Goal: Task Accomplishment & Management: Manage account settings

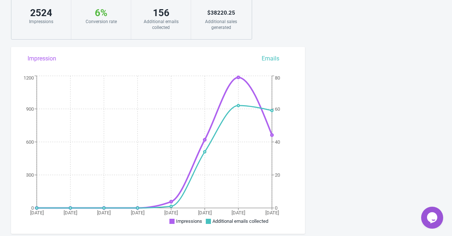
scroll to position [68, 0]
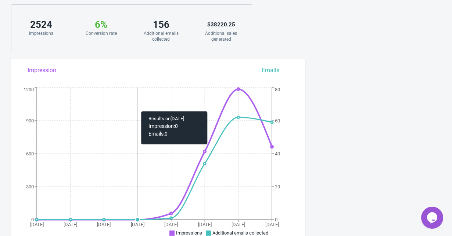
scroll to position [0, 0]
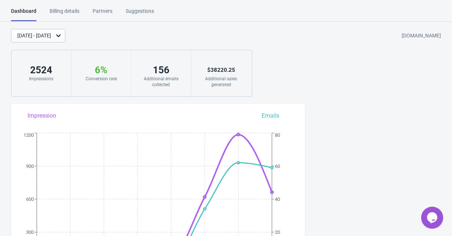
click at [146, 12] on div "Suggestions" at bounding box center [140, 13] width 28 height 13
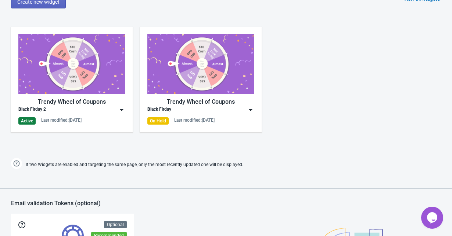
scroll to position [347, 0]
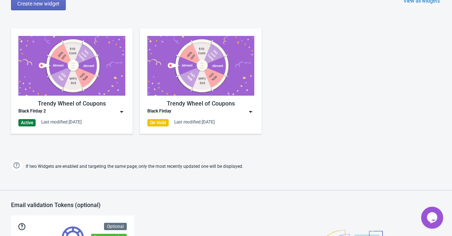
click at [83, 60] on img at bounding box center [71, 66] width 107 height 60
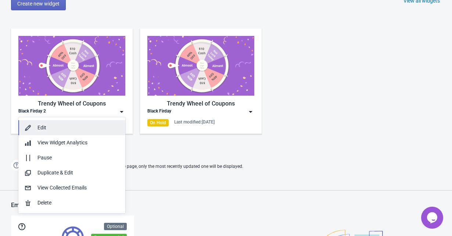
click at [59, 127] on div "Edit" at bounding box center [78, 128] width 82 height 8
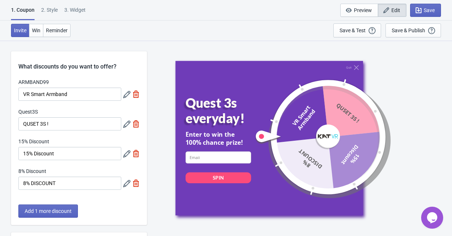
scroll to position [155, 0]
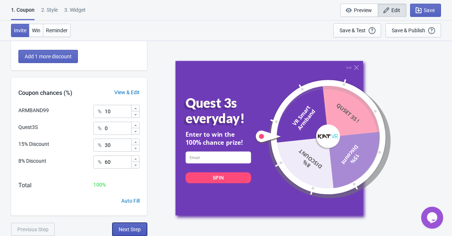
click at [128, 234] on button "Next Step" at bounding box center [129, 229] width 35 height 13
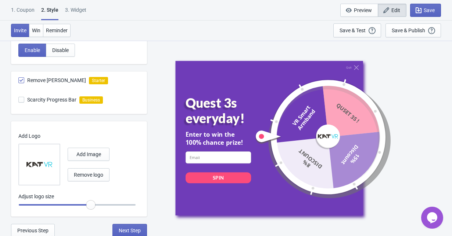
scroll to position [237, 0]
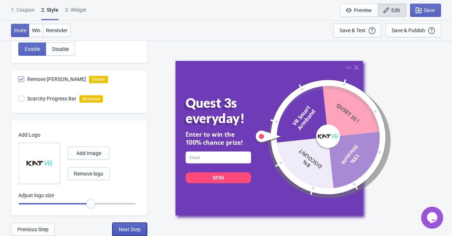
click at [124, 231] on span "Next Step" at bounding box center [130, 230] width 22 height 6
select select "once"
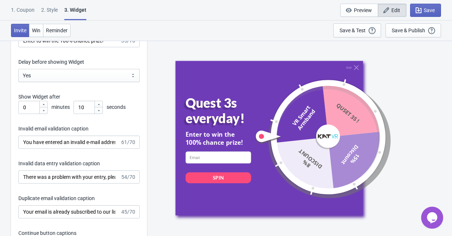
scroll to position [1049, 0]
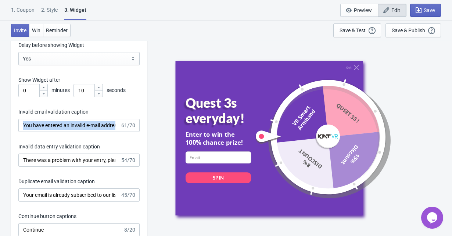
drag, startPoint x: 127, startPoint y: 109, endPoint x: 126, endPoint y: 119, distance: 9.6
click at [126, 119] on div "Invalid email validation caption You have entered an invalid e-mail address. Pl…" at bounding box center [78, 120] width 121 height 24
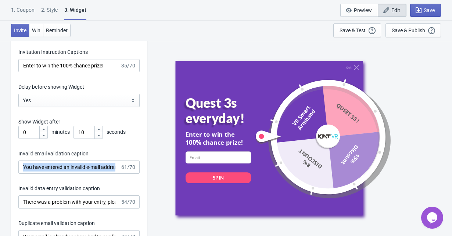
scroll to position [1003, 0]
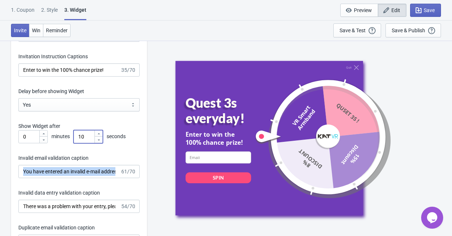
click at [86, 137] on input "10" at bounding box center [83, 136] width 21 height 13
type input "1"
type input "3"
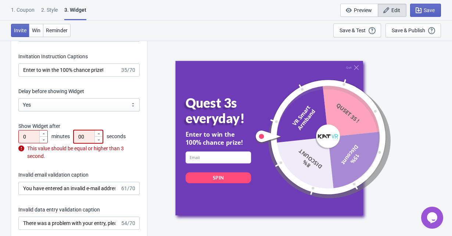
type input "0"
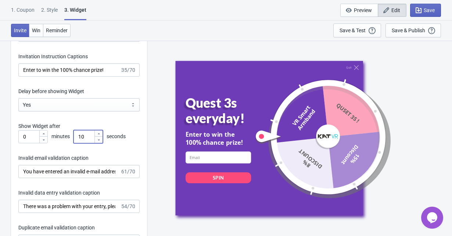
type input "1"
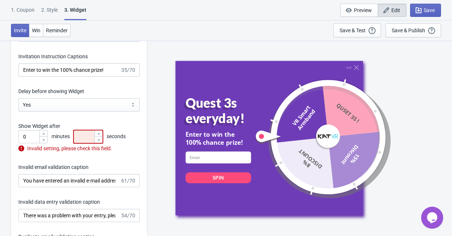
click at [126, 155] on div "Invitation title captions Quest 3s everyday! 18/20 Invitation Instruction Capti…" at bounding box center [79, 203] width 136 height 392
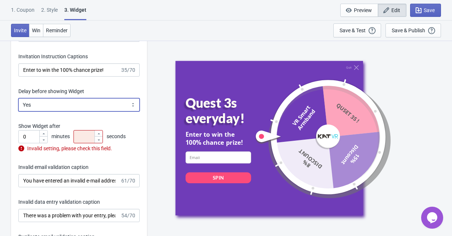
click at [132, 104] on select "Yes No" at bounding box center [78, 104] width 121 height 13
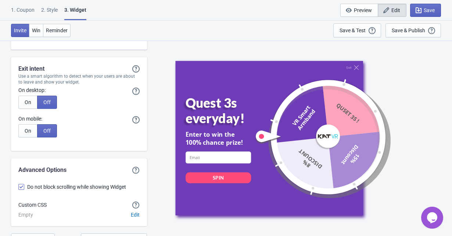
scroll to position [1836, 0]
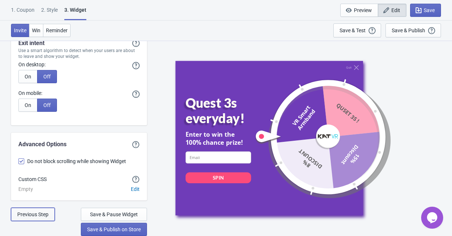
click at [36, 216] on span "Previous Step" at bounding box center [32, 215] width 31 height 6
click at [32, 214] on span "Previous Step" at bounding box center [32, 215] width 31 height 6
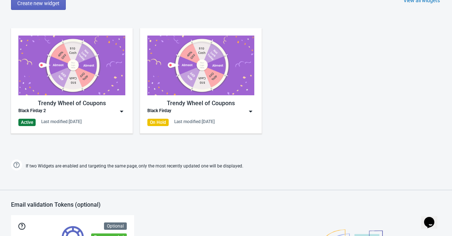
scroll to position [325, 0]
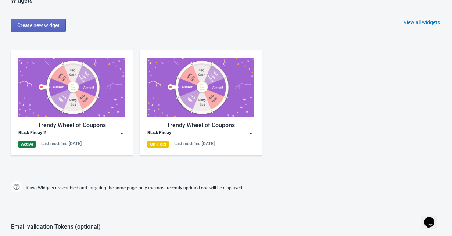
click at [70, 97] on img at bounding box center [71, 88] width 107 height 60
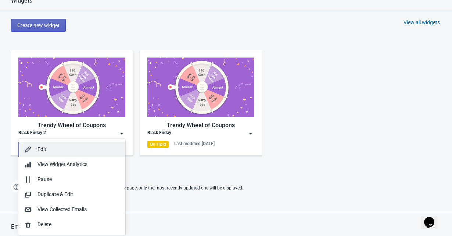
click at [44, 146] on div "Edit" at bounding box center [78, 150] width 82 height 8
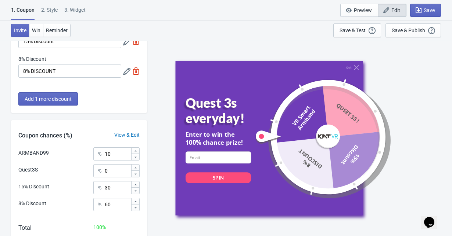
scroll to position [155, 0]
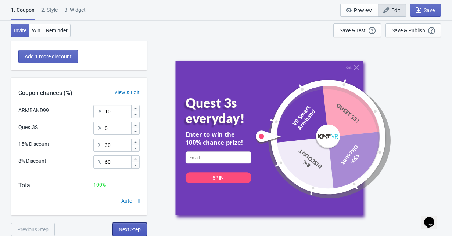
click at [123, 229] on span "Next Step" at bounding box center [130, 230] width 22 height 6
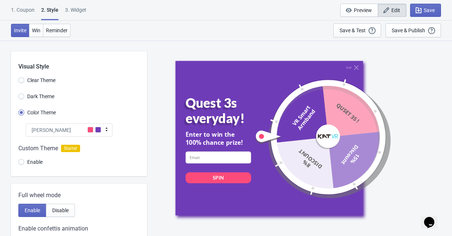
scroll to position [237, 0]
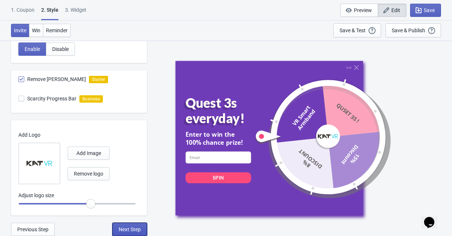
click at [123, 231] on span "Next Step" at bounding box center [130, 230] width 22 height 6
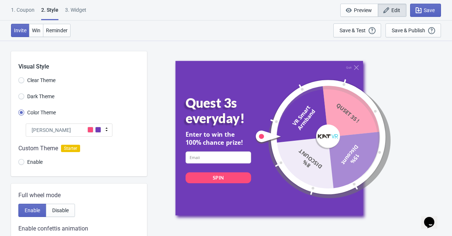
select select "once"
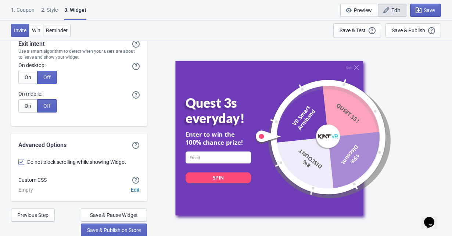
scroll to position [1827, 0]
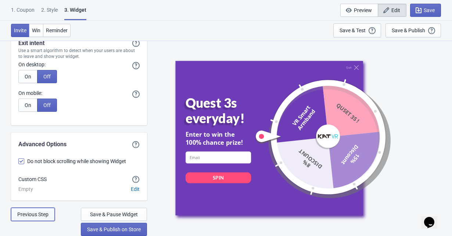
click at [30, 220] on button "Previous Step" at bounding box center [33, 214] width 44 height 13
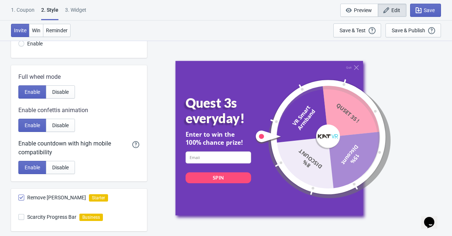
scroll to position [133, 0]
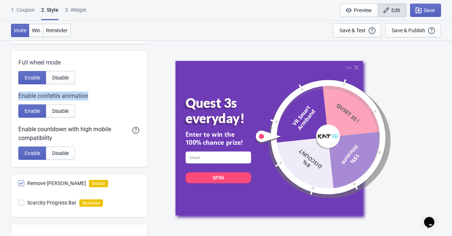
drag, startPoint x: 91, startPoint y: 95, endPoint x: 14, endPoint y: 95, distance: 77.5
click at [14, 95] on div "Full wheel mode Enable Disable Enable confettis animation Enable Disable Enable…" at bounding box center [79, 109] width 136 height 116
copy span "Enable confettis animation"
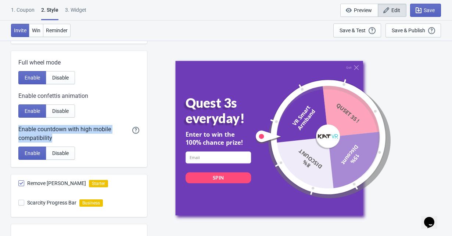
drag, startPoint x: 59, startPoint y: 139, endPoint x: 16, endPoint y: 128, distance: 44.6
click at [16, 128] on div "Full wheel mode Enable Disable Enable confettis animation Enable Disable Enable…" at bounding box center [79, 109] width 136 height 116
copy div "Enable countdown with high mobile compatibility"
click at [59, 80] on span "Disable" at bounding box center [60, 78] width 17 height 6
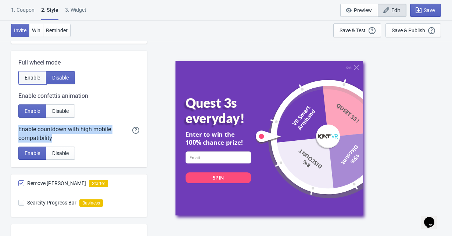
click at [36, 77] on span "Enable" at bounding box center [32, 78] width 15 height 6
radio input "true"
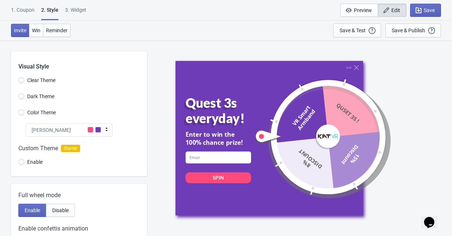
scroll to position [237, 0]
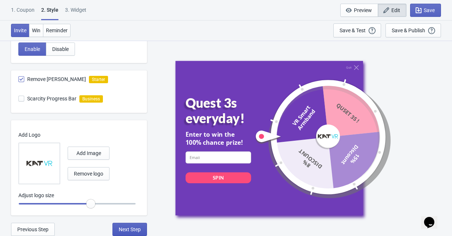
click at [123, 229] on span "Next Step" at bounding box center [130, 230] width 22 height 6
select select "once"
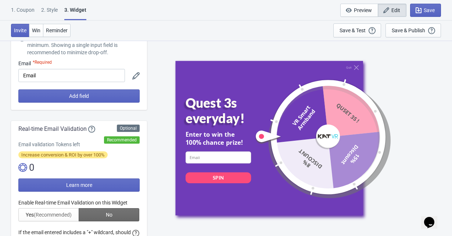
scroll to position [0, 0]
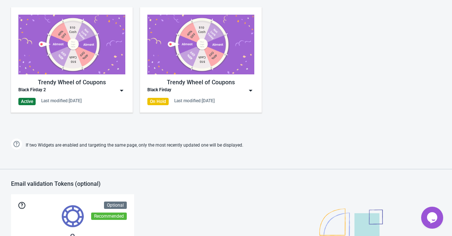
scroll to position [289, 0]
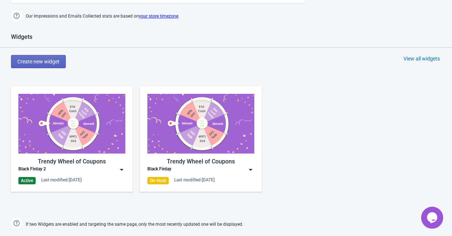
click at [119, 169] on img at bounding box center [121, 169] width 7 height 7
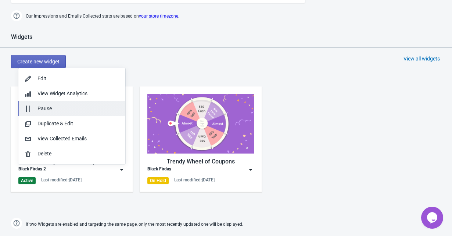
click at [58, 111] on div "Pause" at bounding box center [78, 109] width 82 height 8
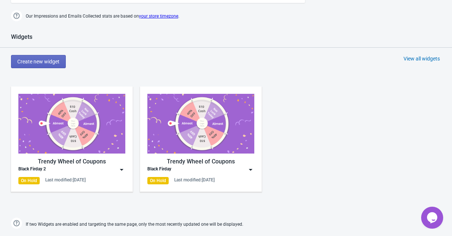
click at [169, 38] on div "Widgets" at bounding box center [226, 40] width 452 height 14
